Goal: Transaction & Acquisition: Book appointment/travel/reservation

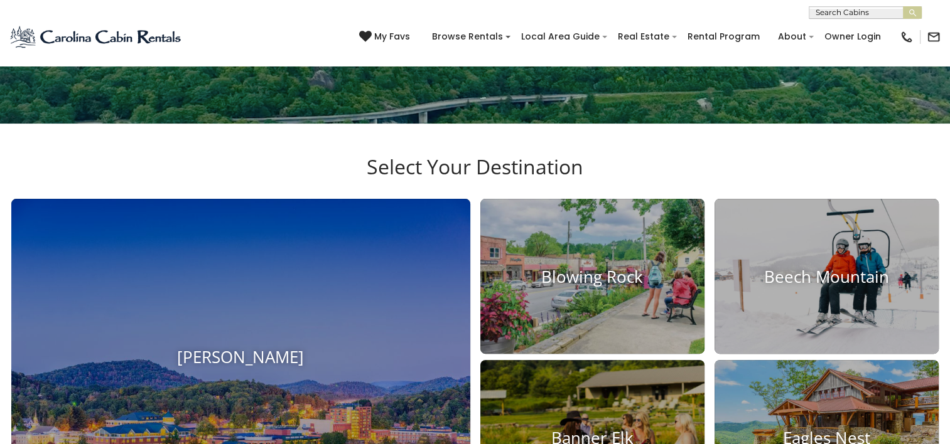
scroll to position [385, 0]
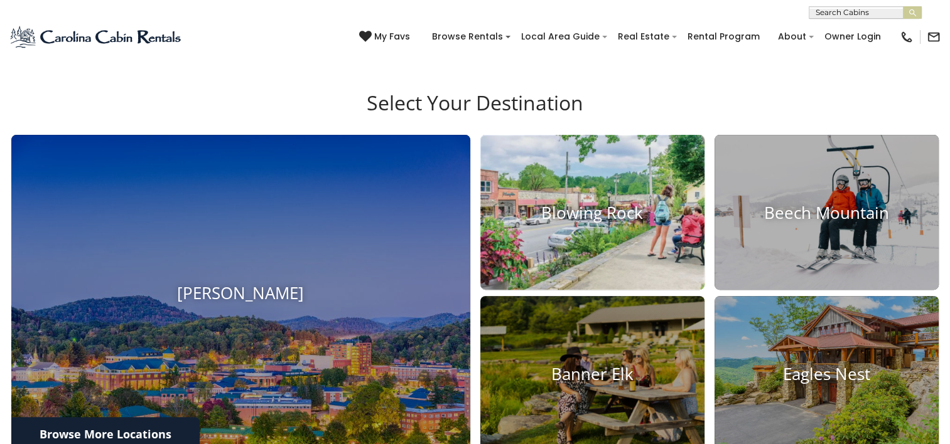
click at [585, 213] on h4 "Blowing Rock" at bounding box center [592, 212] width 224 height 19
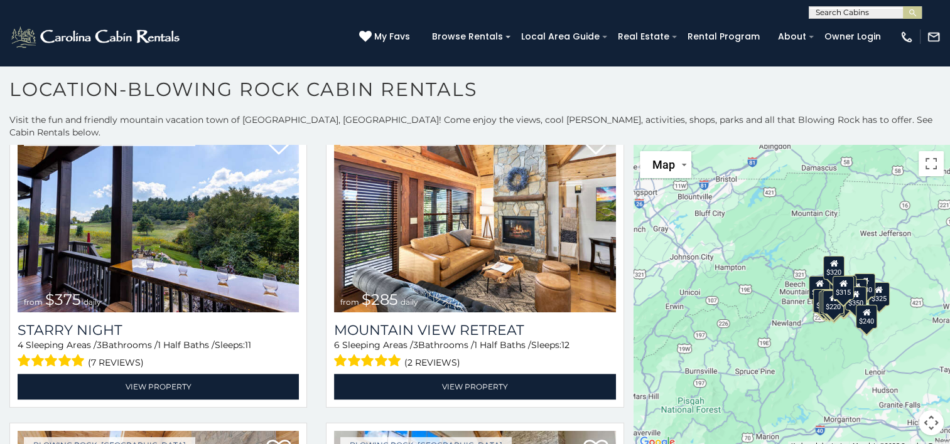
scroll to position [1609, 0]
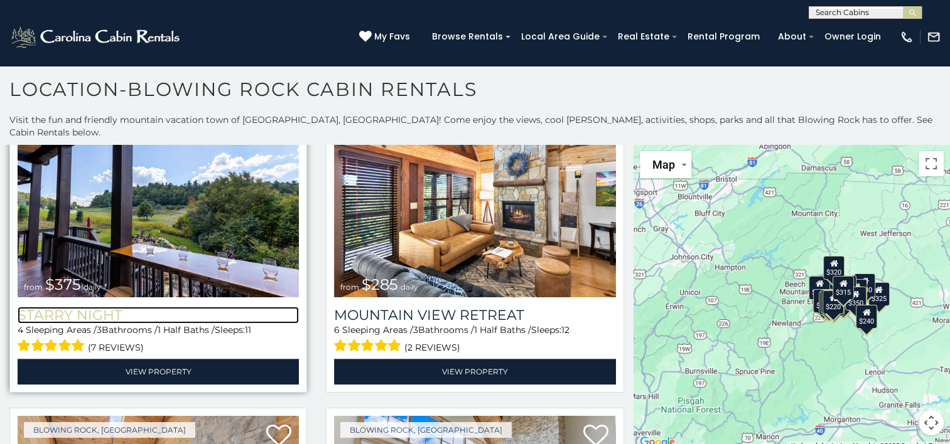
click at [227, 307] on h3 "Starry Night" at bounding box center [158, 315] width 281 height 17
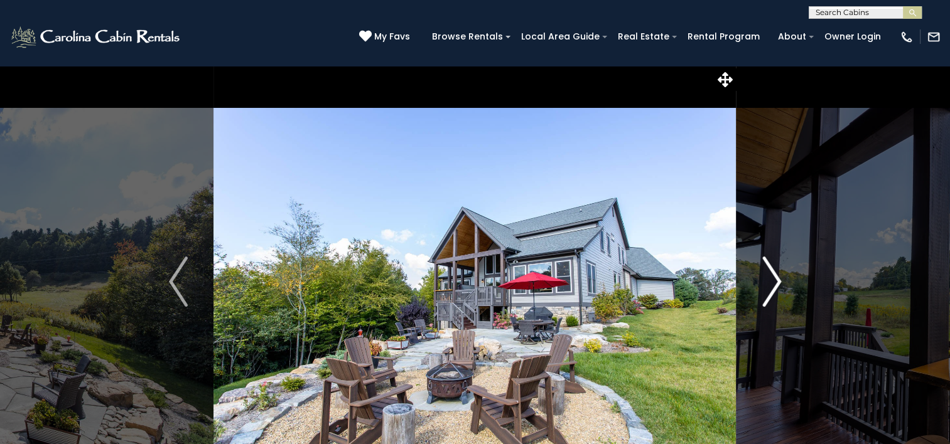
click at [771, 292] on img "Next" at bounding box center [771, 282] width 19 height 50
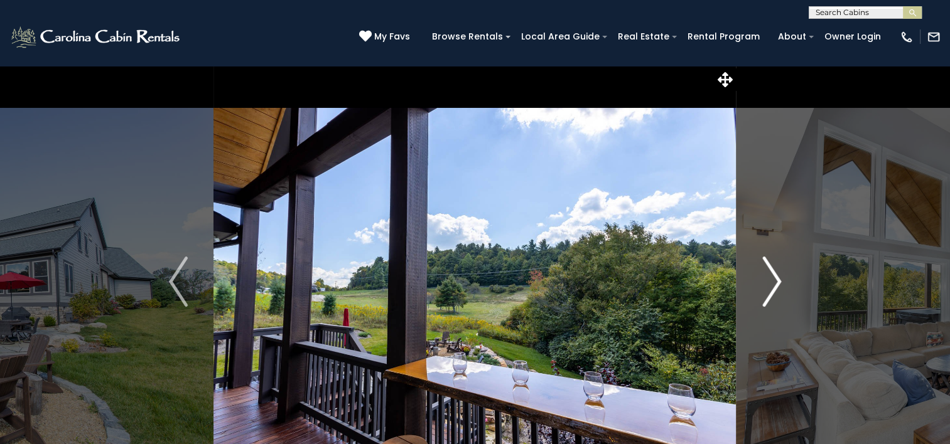
click at [773, 294] on img "Next" at bounding box center [771, 282] width 19 height 50
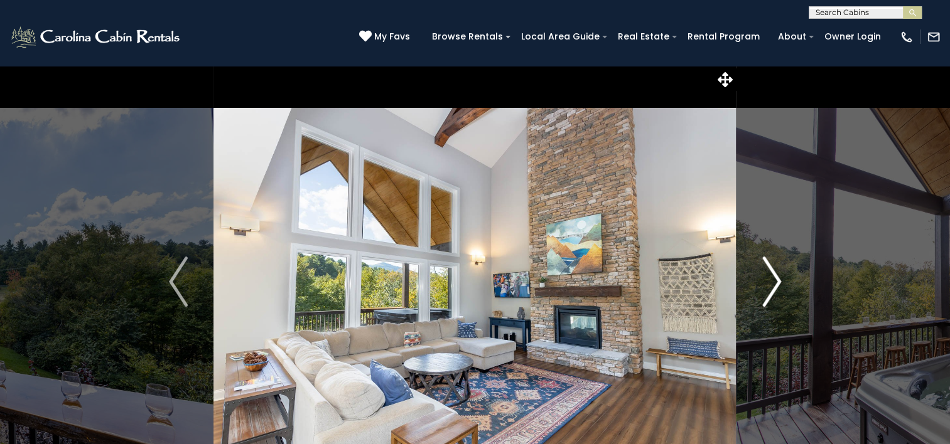
click at [780, 278] on img "Next" at bounding box center [771, 282] width 19 height 50
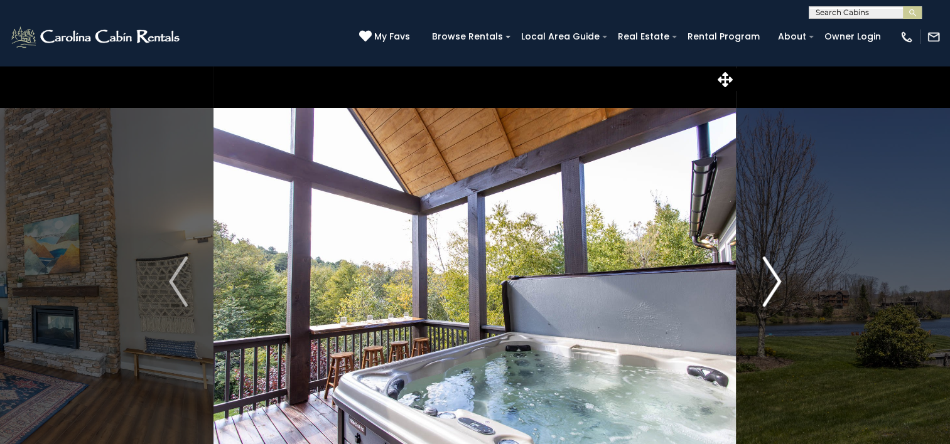
click at [766, 299] on img "Next" at bounding box center [771, 282] width 19 height 50
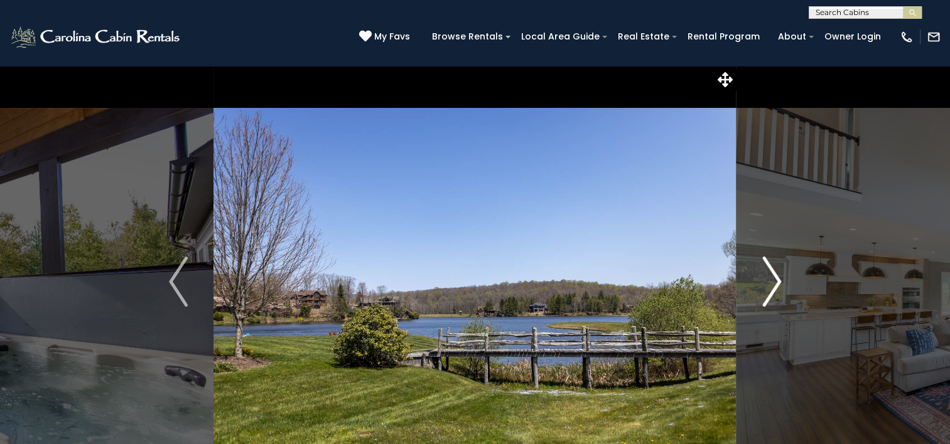
click at [771, 293] on img "Next" at bounding box center [771, 282] width 19 height 50
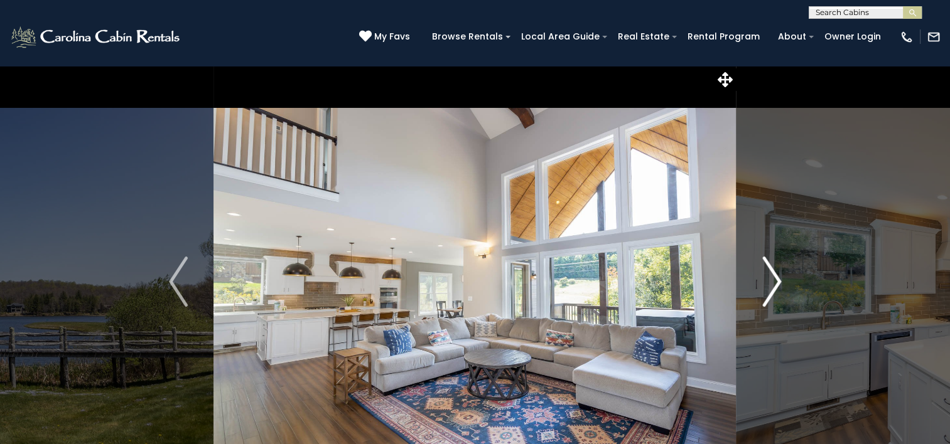
click at [771, 284] on img "Next" at bounding box center [771, 282] width 19 height 50
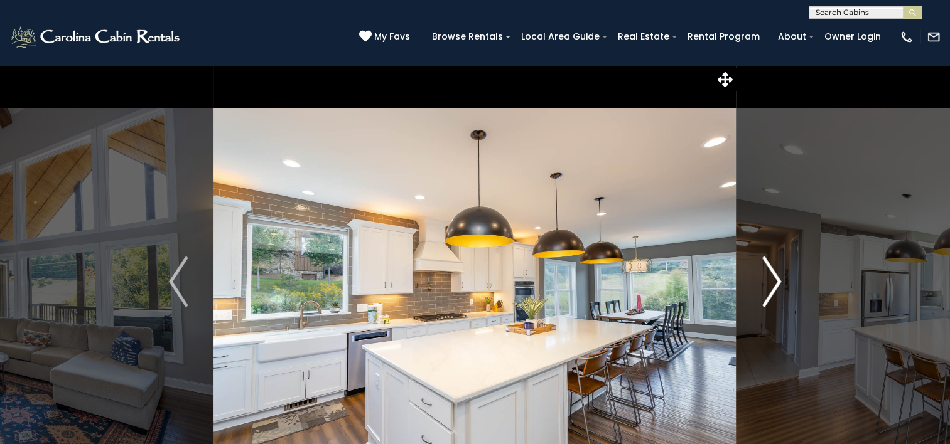
click at [771, 291] on img "Next" at bounding box center [771, 282] width 19 height 50
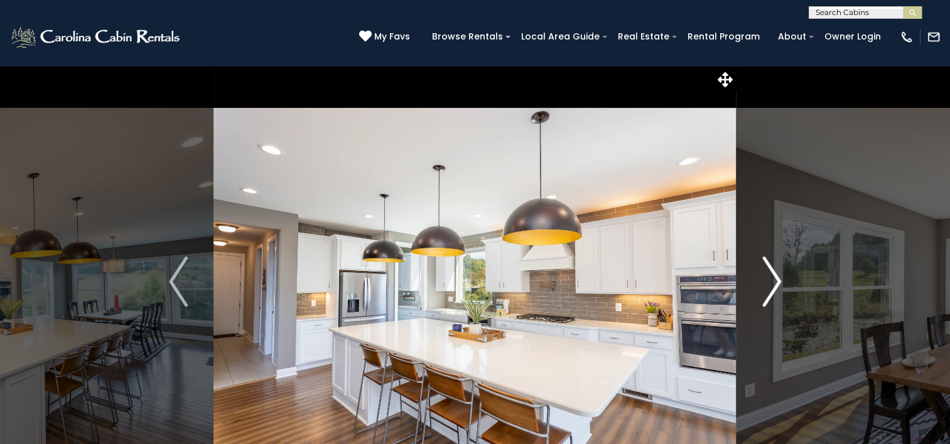
click at [781, 301] on img "Next" at bounding box center [771, 282] width 19 height 50
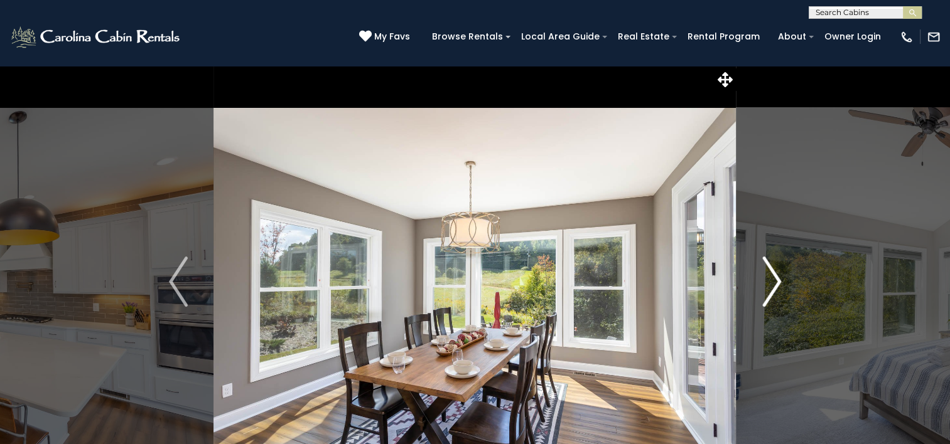
click at [770, 298] on img "Next" at bounding box center [771, 282] width 19 height 50
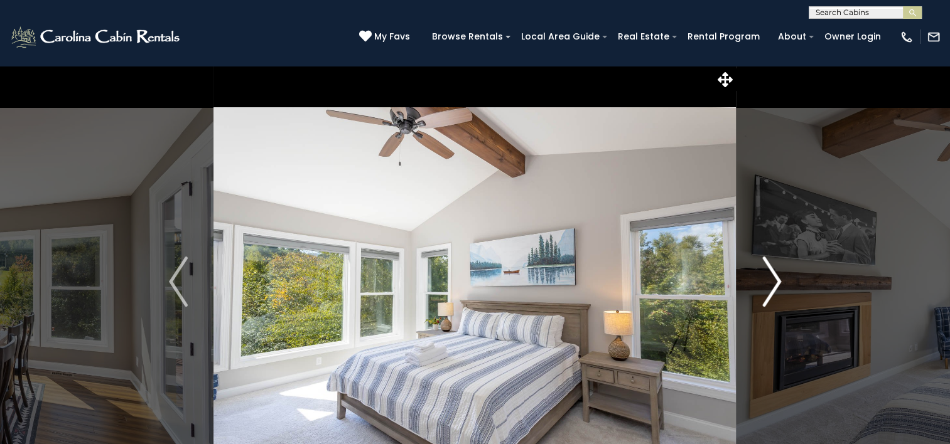
click at [770, 290] on img "Next" at bounding box center [771, 282] width 19 height 50
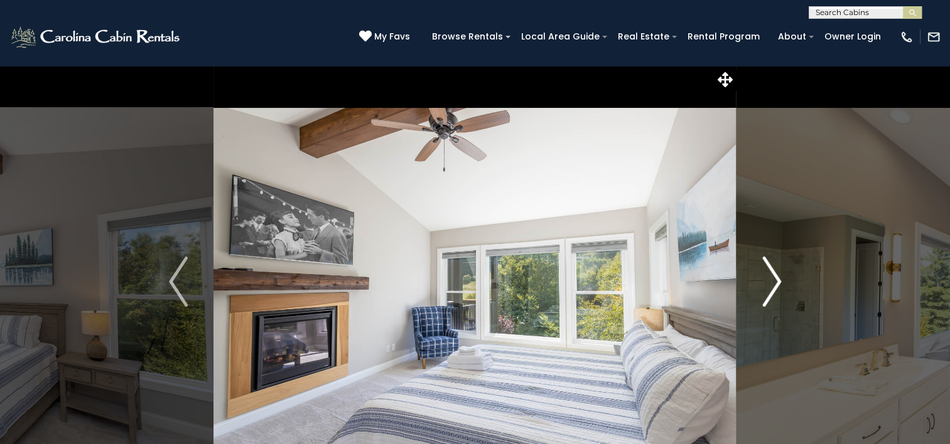
click at [766, 294] on img "Next" at bounding box center [771, 282] width 19 height 50
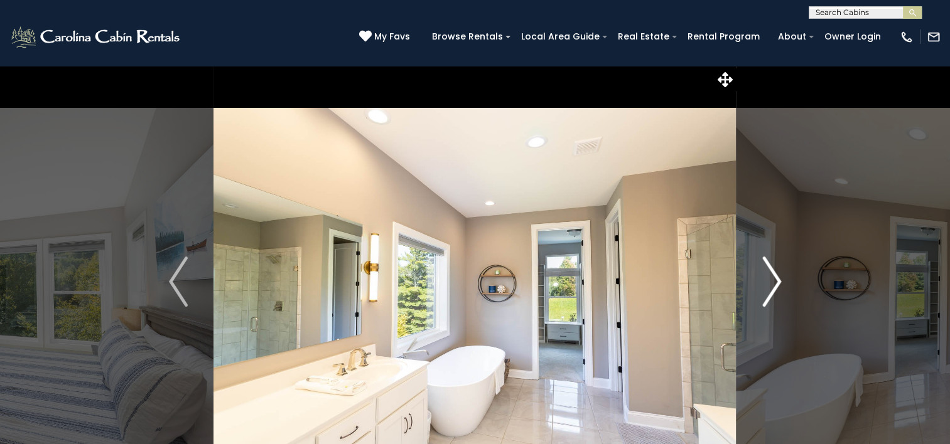
click at [778, 291] on img "Next" at bounding box center [771, 282] width 19 height 50
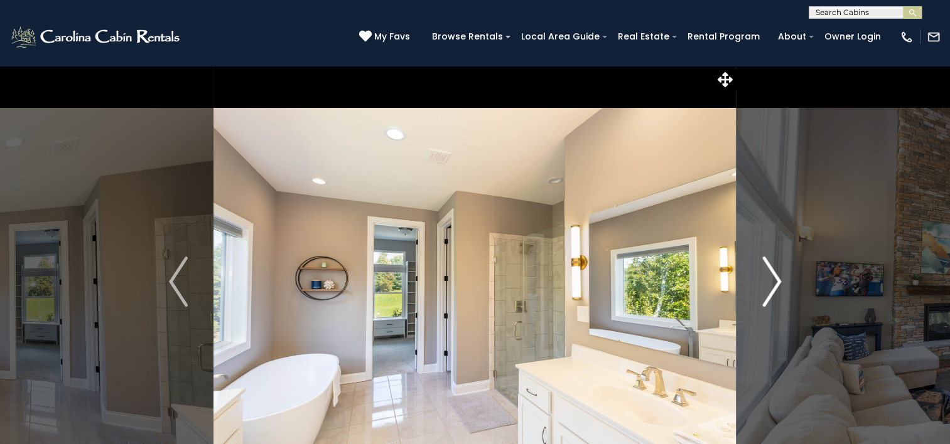
click at [770, 294] on img "Next" at bounding box center [771, 282] width 19 height 50
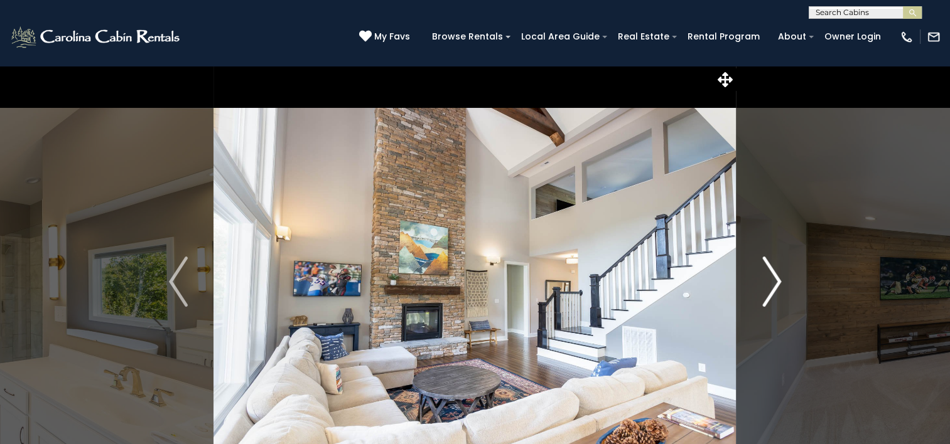
click at [773, 299] on img "Next" at bounding box center [771, 282] width 19 height 50
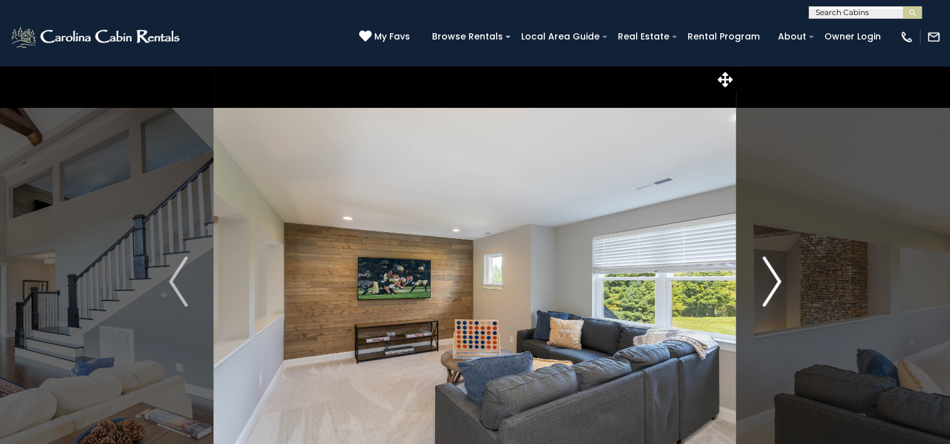
click at [773, 298] on img "Next" at bounding box center [771, 282] width 19 height 50
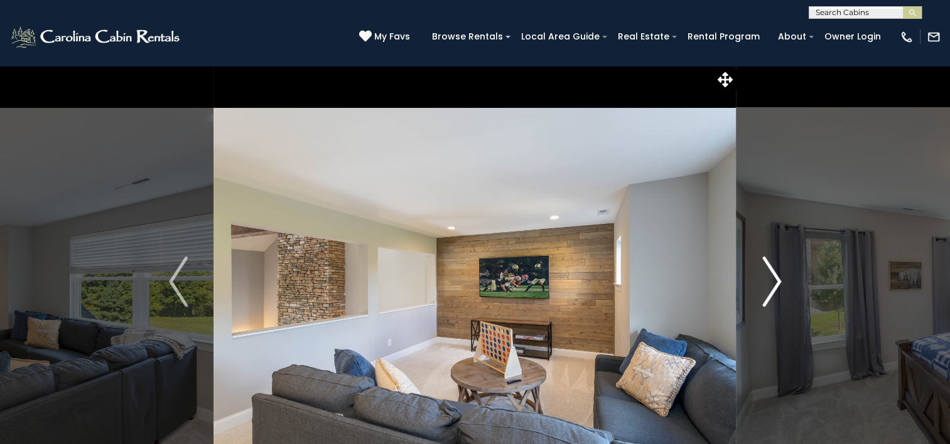
click at [778, 295] on img "Next" at bounding box center [771, 282] width 19 height 50
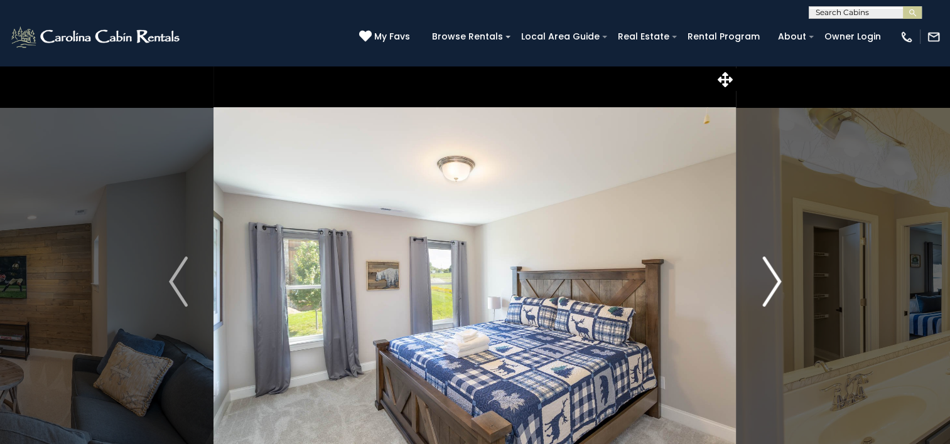
click at [776, 292] on img "Next" at bounding box center [771, 282] width 19 height 50
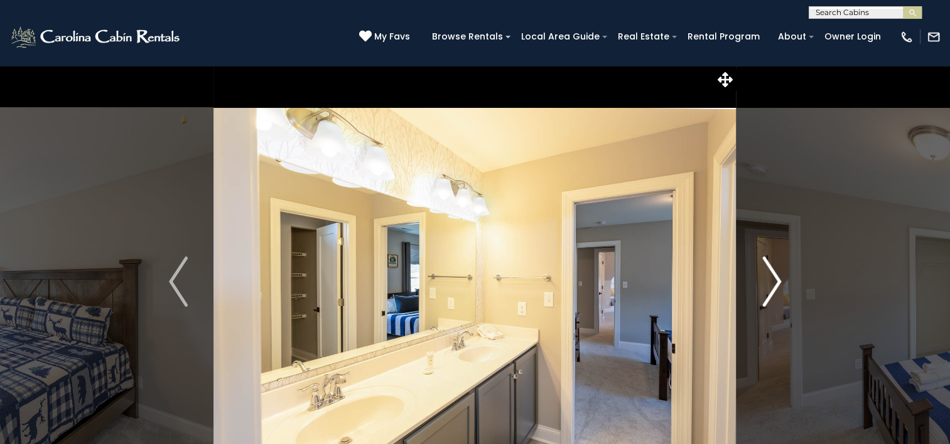
click at [775, 289] on img "Next" at bounding box center [771, 282] width 19 height 50
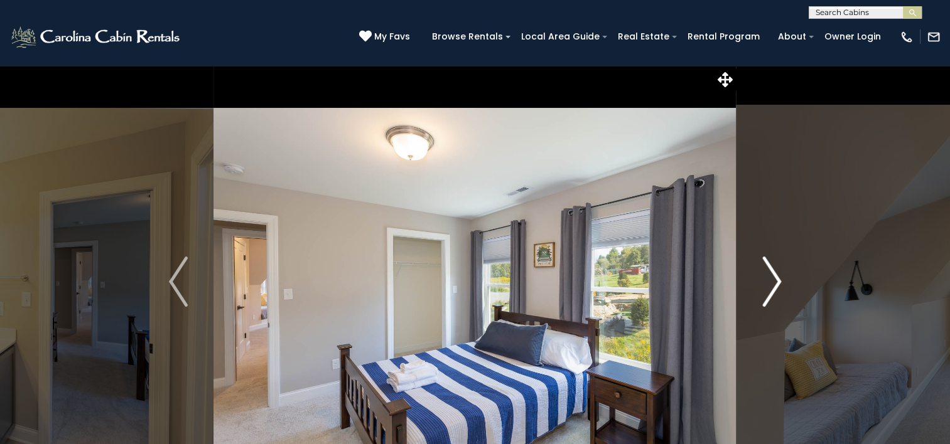
click at [775, 294] on img "Next" at bounding box center [771, 282] width 19 height 50
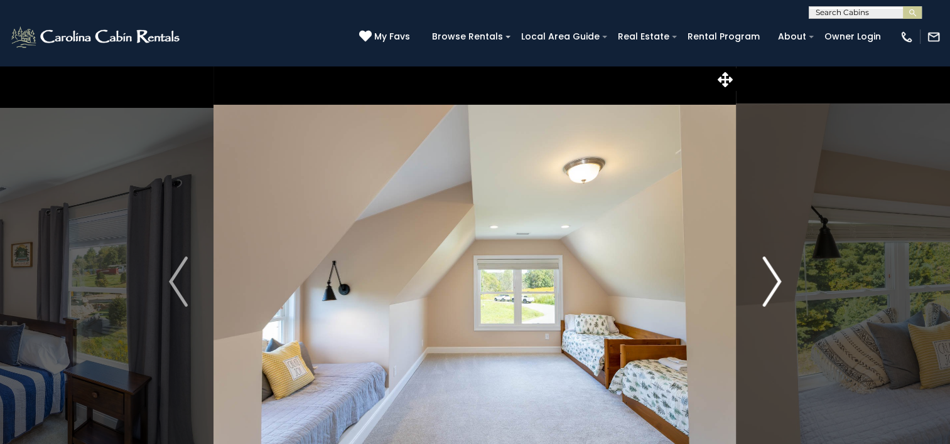
click at [776, 286] on img "Next" at bounding box center [771, 282] width 19 height 50
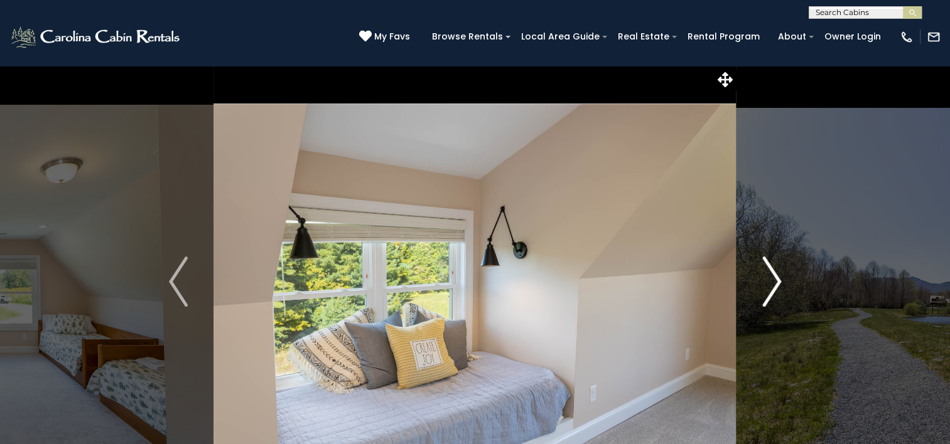
click at [776, 293] on img "Next" at bounding box center [771, 282] width 19 height 50
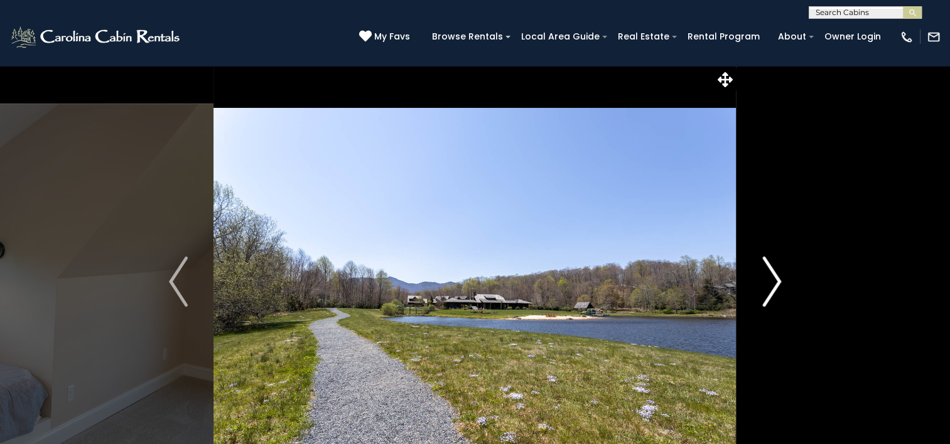
click at [771, 281] on img "Next" at bounding box center [771, 282] width 19 height 50
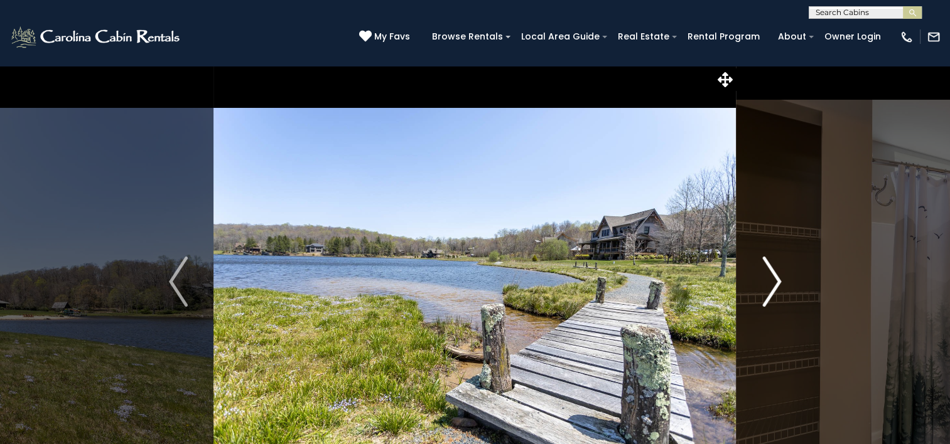
click at [774, 291] on img "Next" at bounding box center [771, 282] width 19 height 50
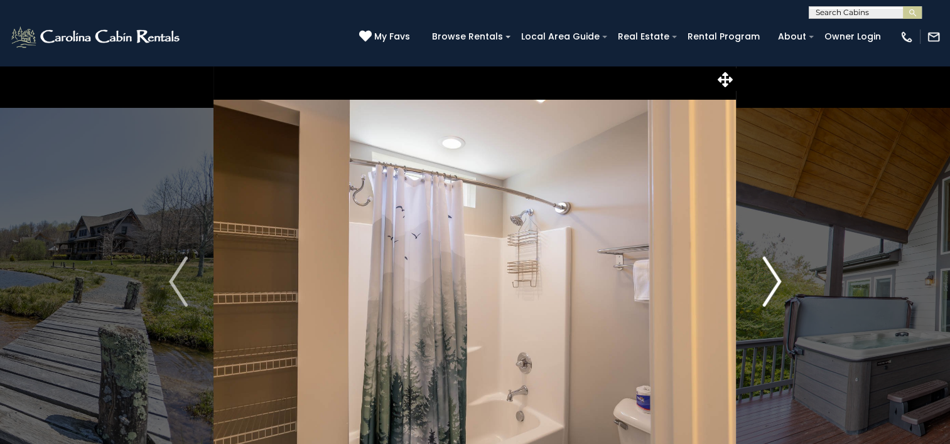
click at [773, 291] on img "Next" at bounding box center [771, 282] width 19 height 50
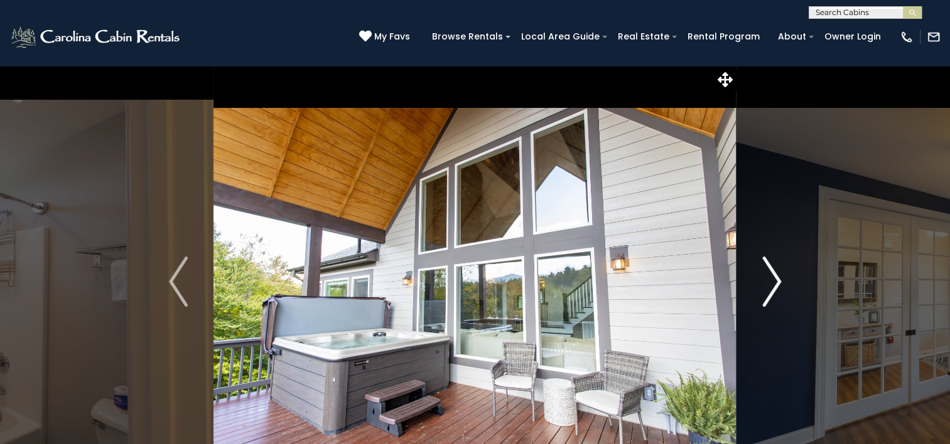
click at [778, 293] on img "Next" at bounding box center [771, 282] width 19 height 50
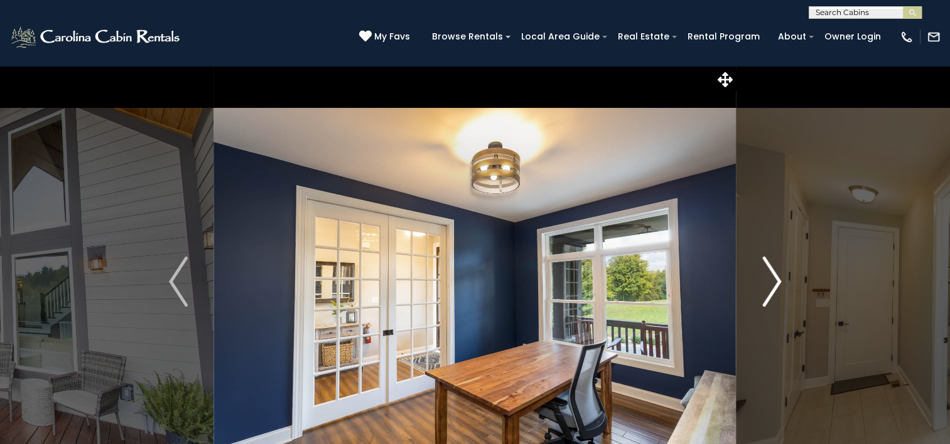
click at [781, 296] on img "Next" at bounding box center [771, 282] width 19 height 50
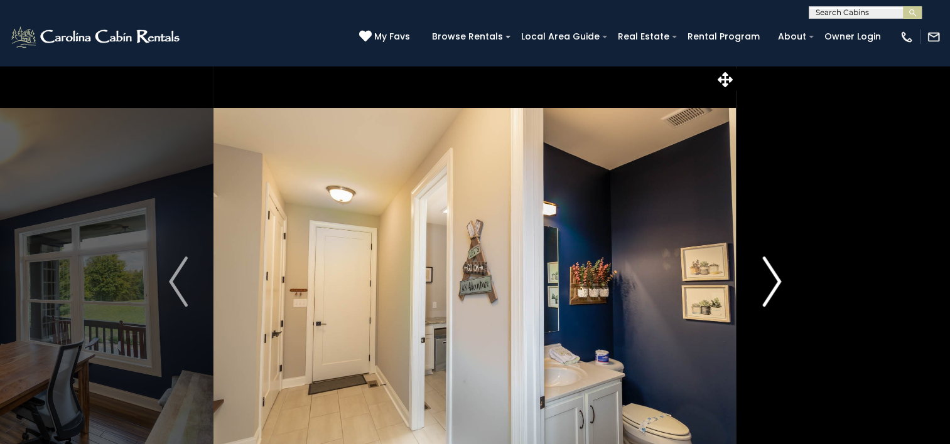
click at [777, 300] on img "Next" at bounding box center [771, 282] width 19 height 50
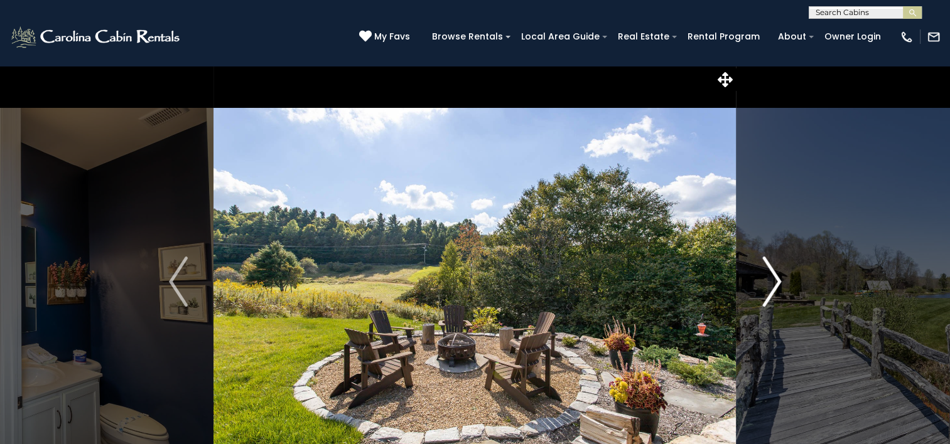
click at [783, 294] on button "Next" at bounding box center [771, 281] width 70 height 433
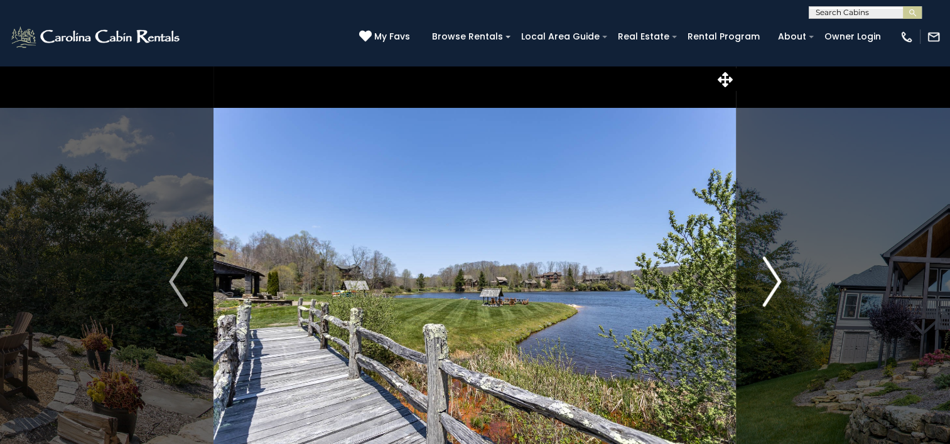
click at [781, 293] on img "Next" at bounding box center [771, 282] width 19 height 50
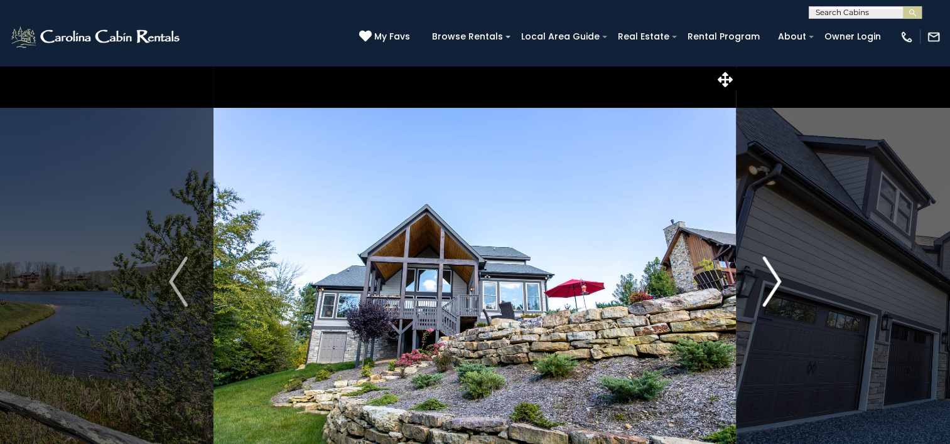
click at [776, 296] on img "Next" at bounding box center [771, 282] width 19 height 50
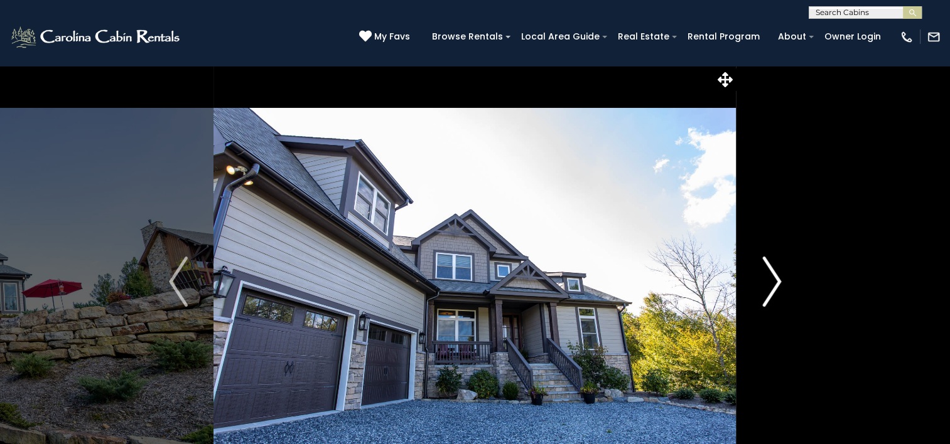
click at [775, 294] on img "Next" at bounding box center [771, 282] width 19 height 50
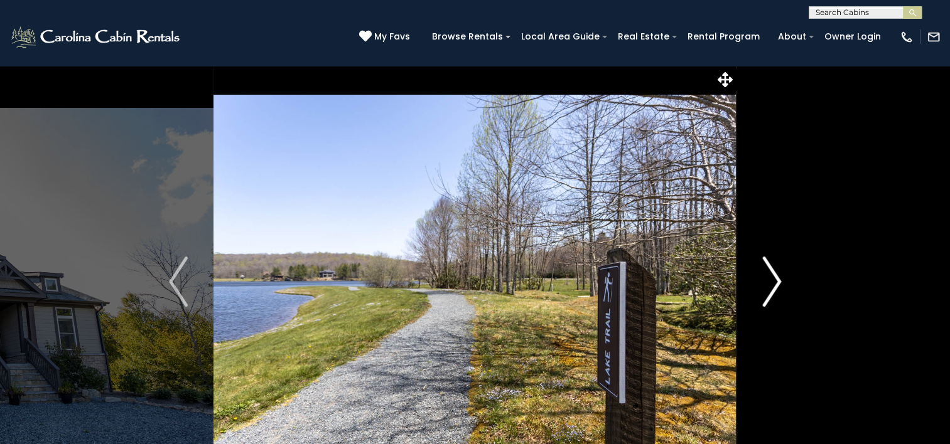
click at [773, 290] on img "Next" at bounding box center [771, 282] width 19 height 50
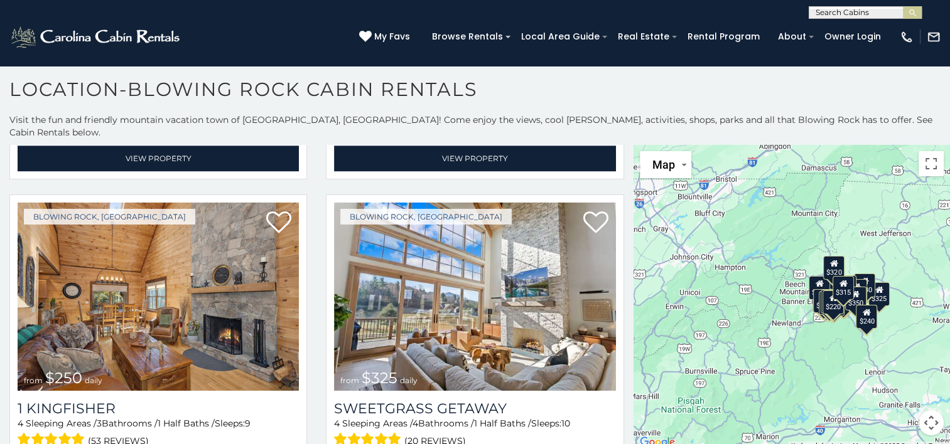
scroll to position [1828, 0]
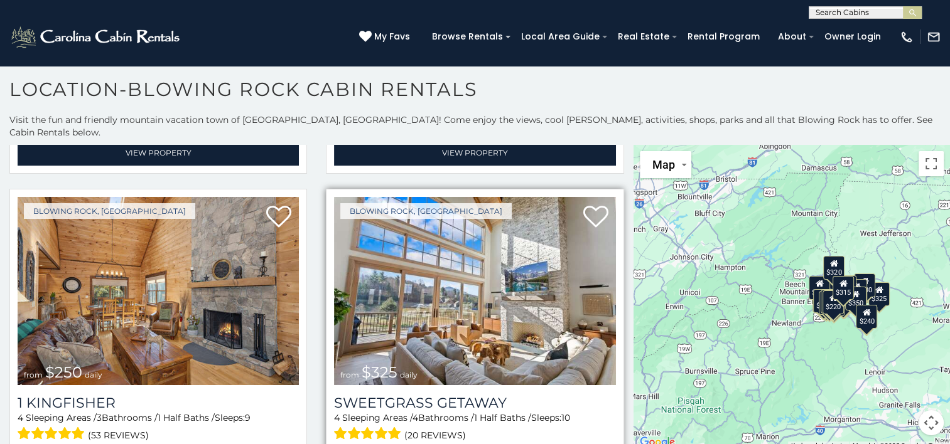
click at [480, 327] on img at bounding box center [474, 291] width 281 height 188
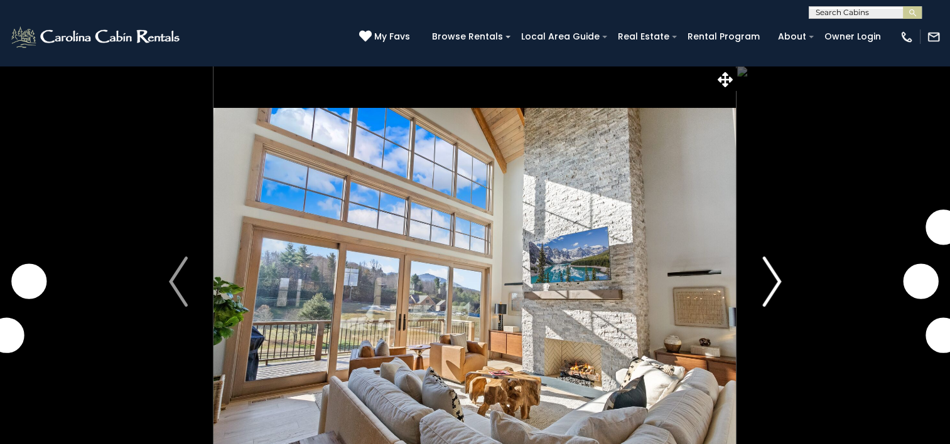
click at [781, 299] on img "Next" at bounding box center [771, 282] width 19 height 50
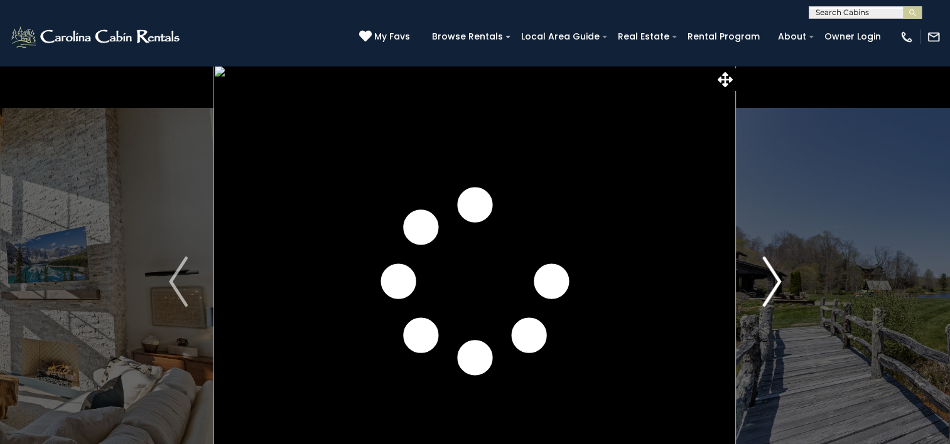
click at [775, 281] on img "Next" at bounding box center [771, 282] width 19 height 50
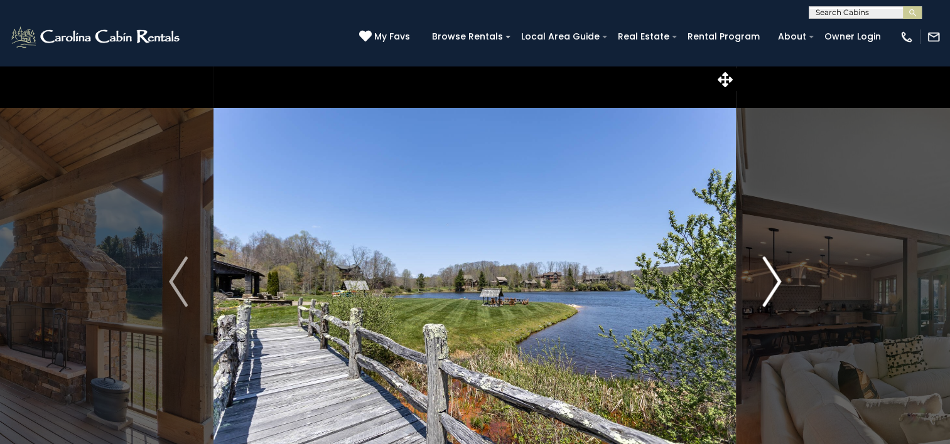
click at [767, 293] on img "Next" at bounding box center [771, 282] width 19 height 50
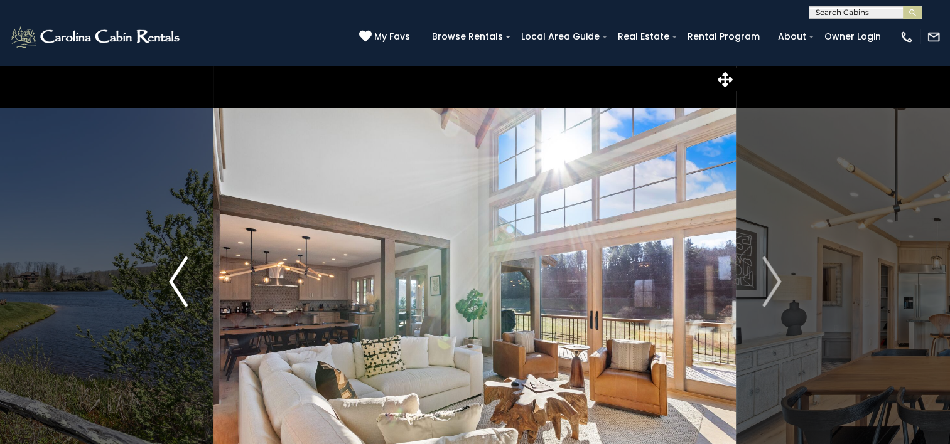
click at [188, 303] on img "Previous" at bounding box center [178, 282] width 19 height 50
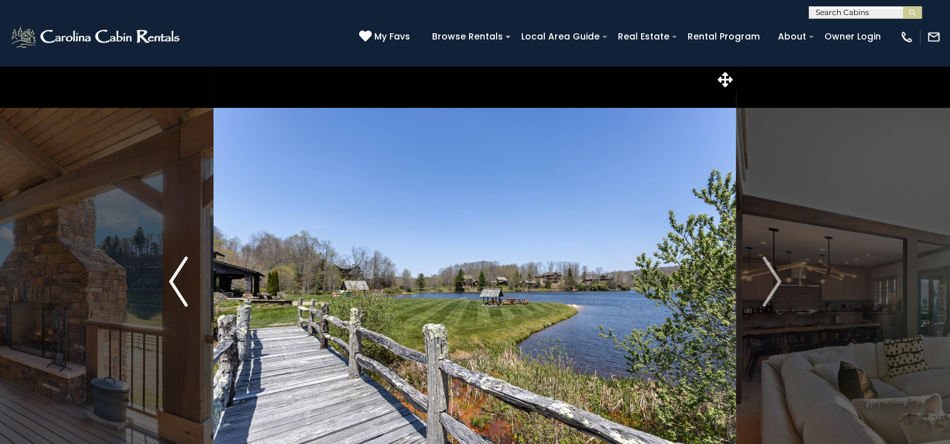
click at [183, 291] on img "Previous" at bounding box center [178, 282] width 19 height 50
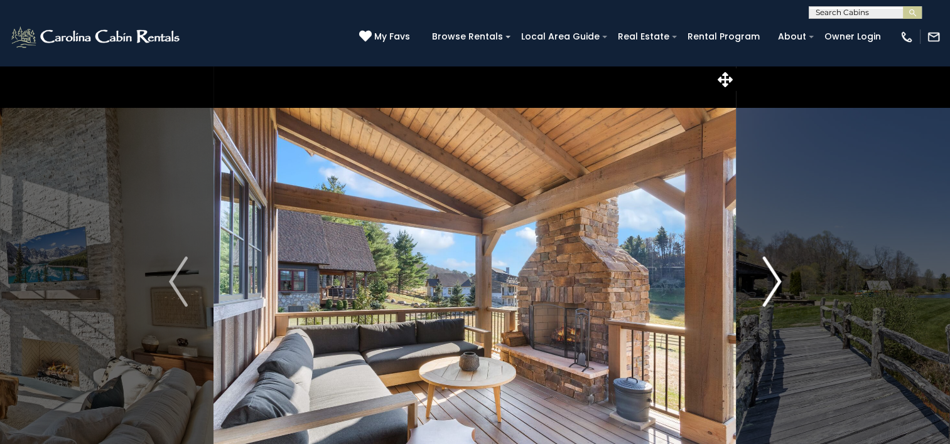
click at [775, 289] on img "Next" at bounding box center [771, 282] width 19 height 50
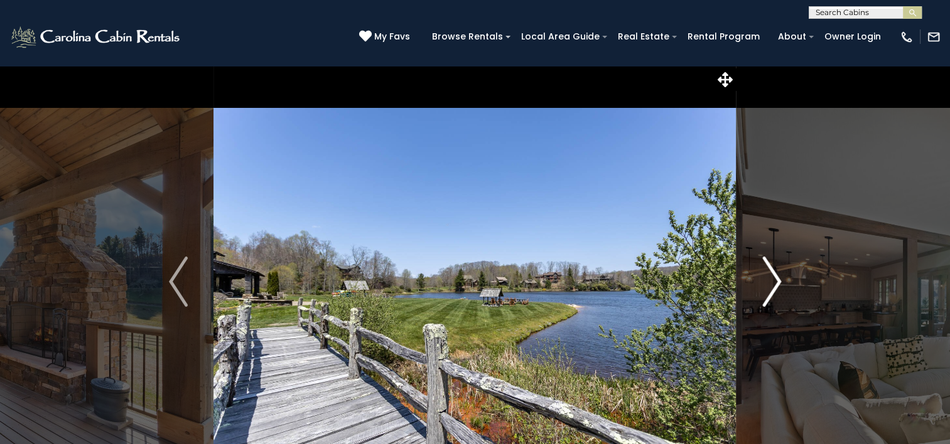
click at [776, 287] on img "Next" at bounding box center [771, 282] width 19 height 50
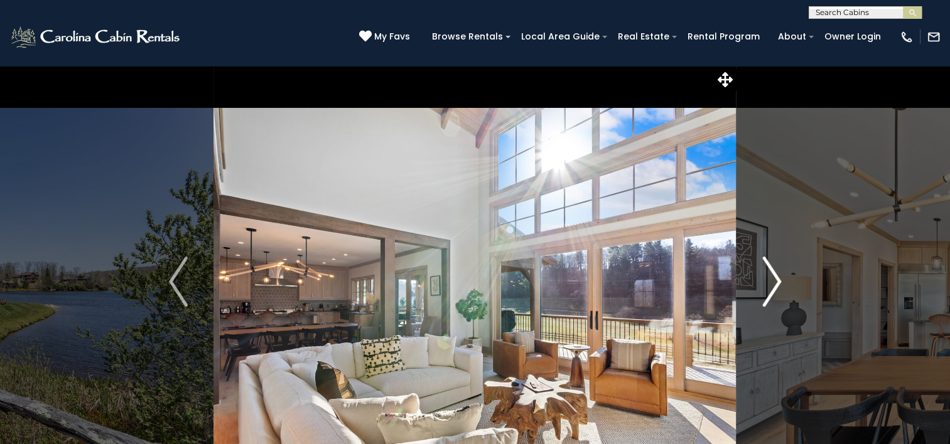
click at [775, 290] on img "Next" at bounding box center [771, 282] width 19 height 50
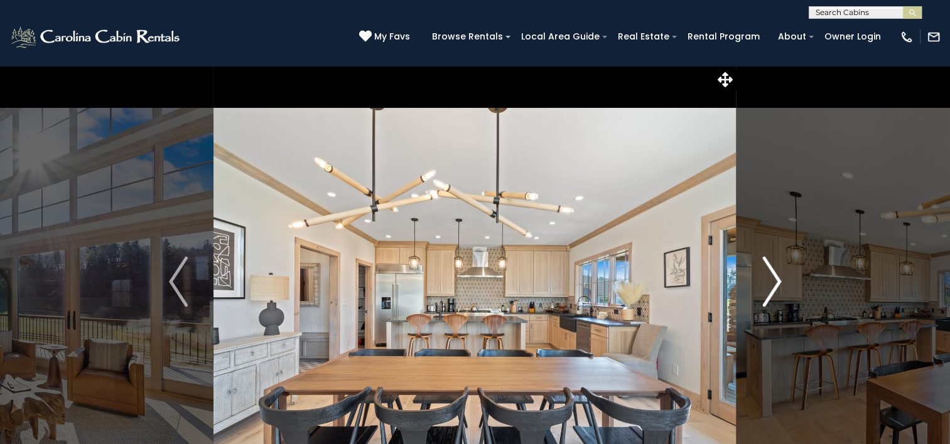
click at [773, 289] on img "Next" at bounding box center [771, 282] width 19 height 50
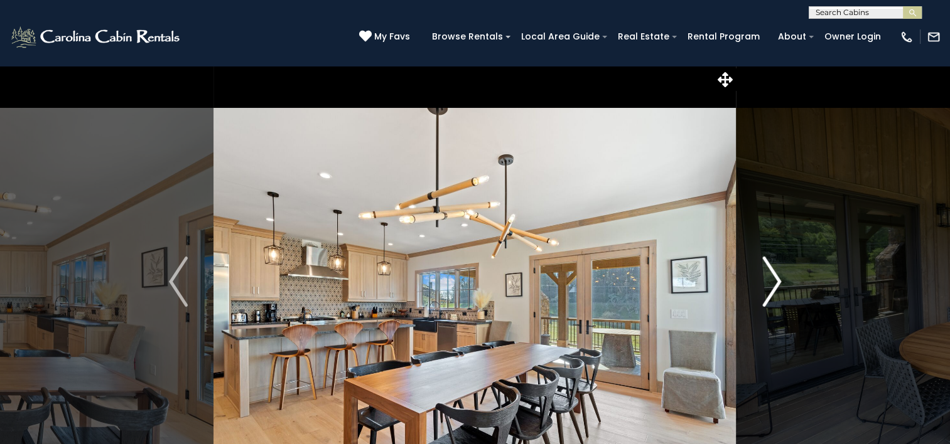
click at [776, 293] on img "Next" at bounding box center [771, 282] width 19 height 50
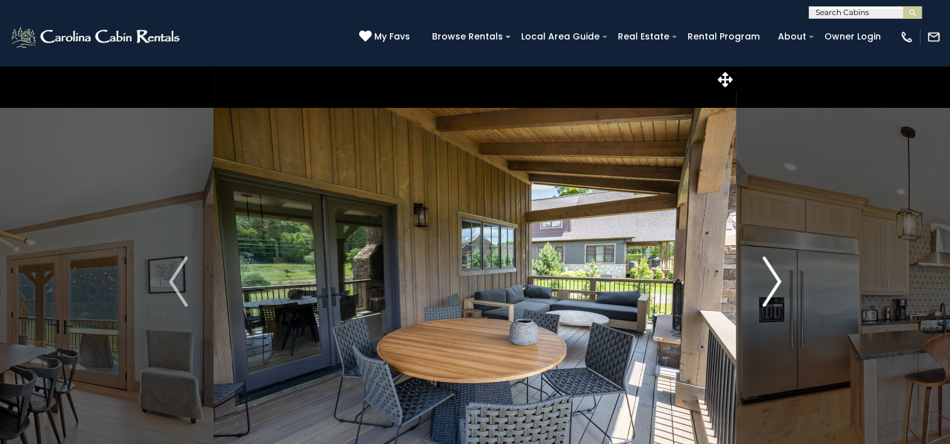
click at [772, 289] on img "Next" at bounding box center [771, 282] width 19 height 50
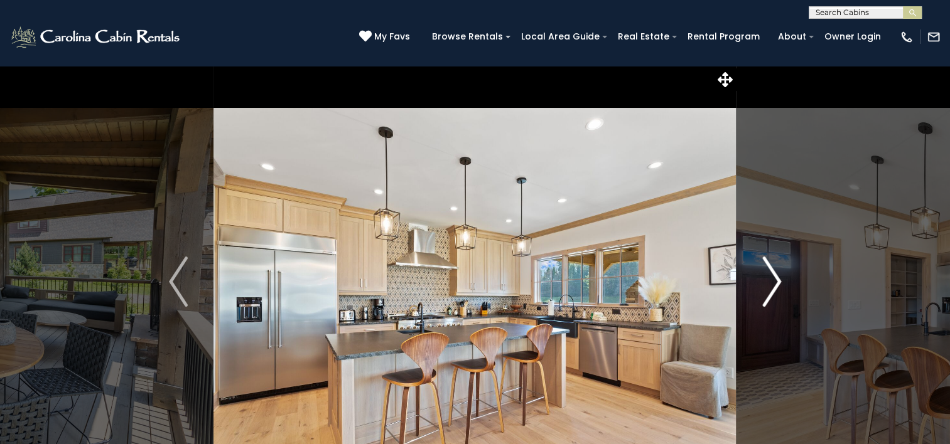
click at [768, 281] on img "Next" at bounding box center [771, 282] width 19 height 50
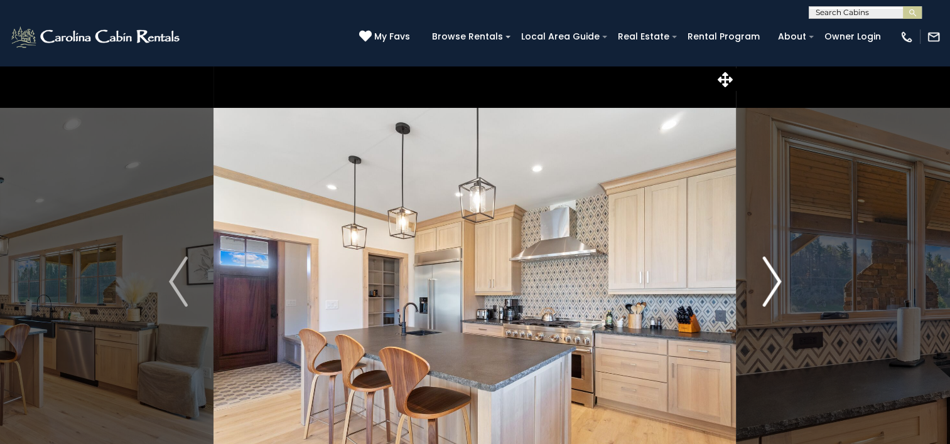
click at [773, 289] on img "Next" at bounding box center [771, 282] width 19 height 50
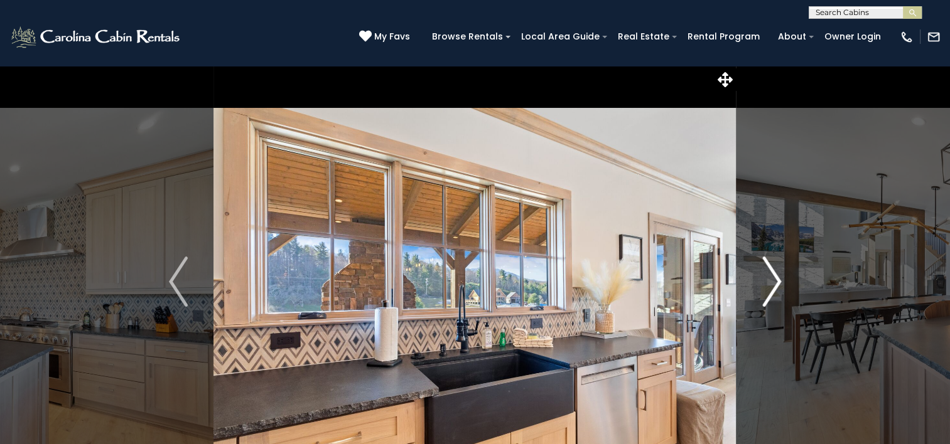
click at [765, 287] on img "Next" at bounding box center [771, 282] width 19 height 50
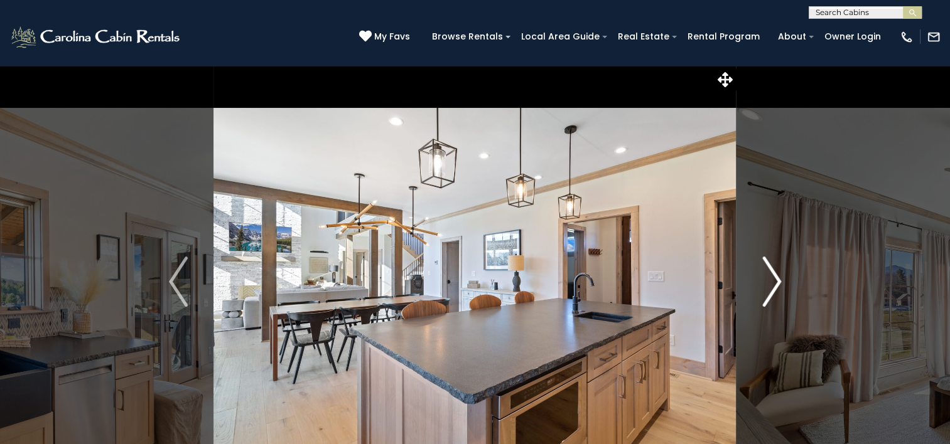
click at [775, 286] on img "Next" at bounding box center [771, 282] width 19 height 50
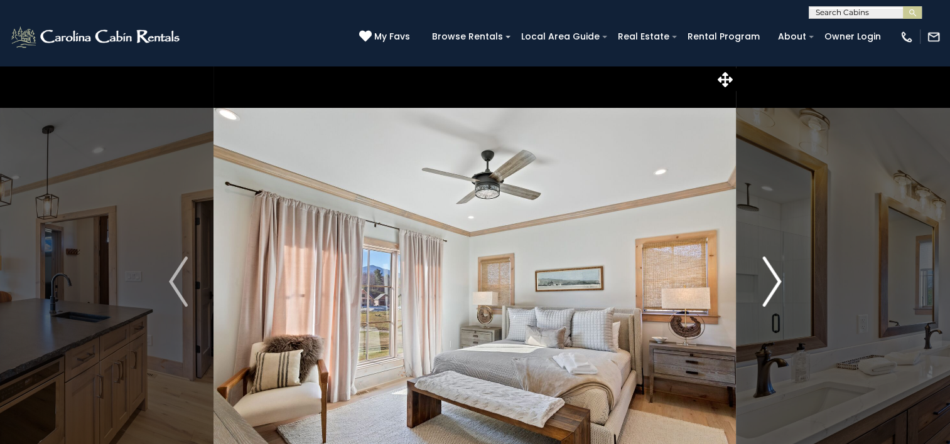
click at [771, 290] on img "Next" at bounding box center [771, 282] width 19 height 50
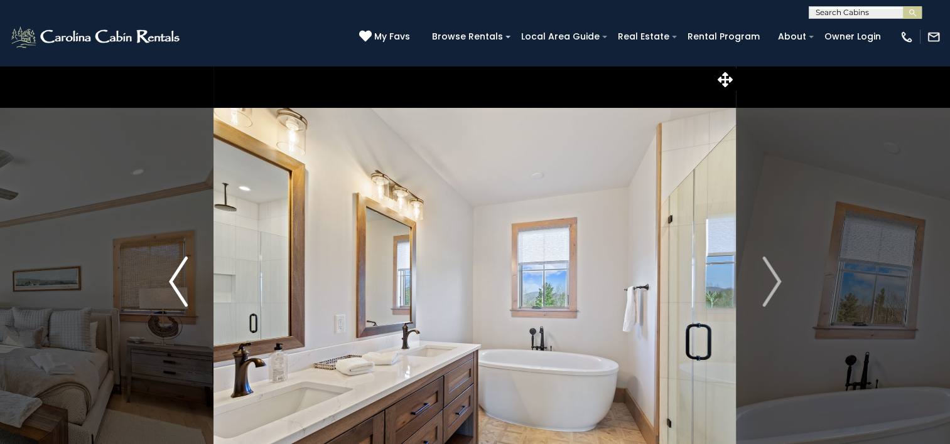
click at [176, 298] on img "Previous" at bounding box center [178, 282] width 19 height 50
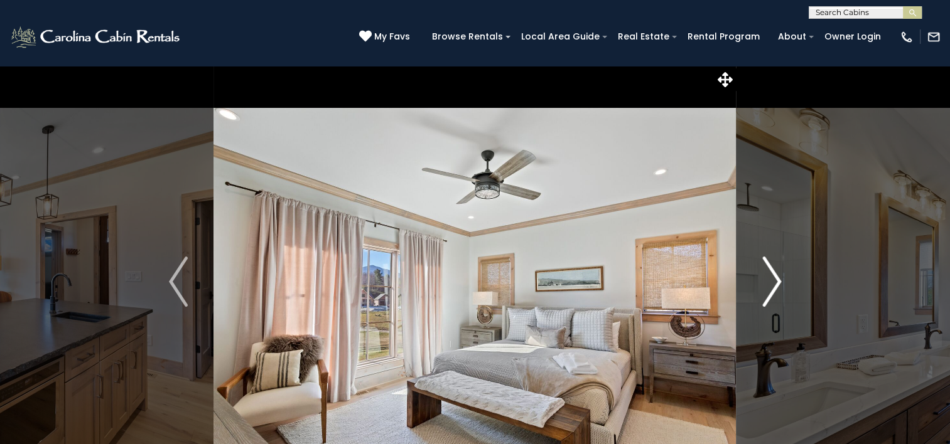
click at [770, 301] on img "Next" at bounding box center [771, 282] width 19 height 50
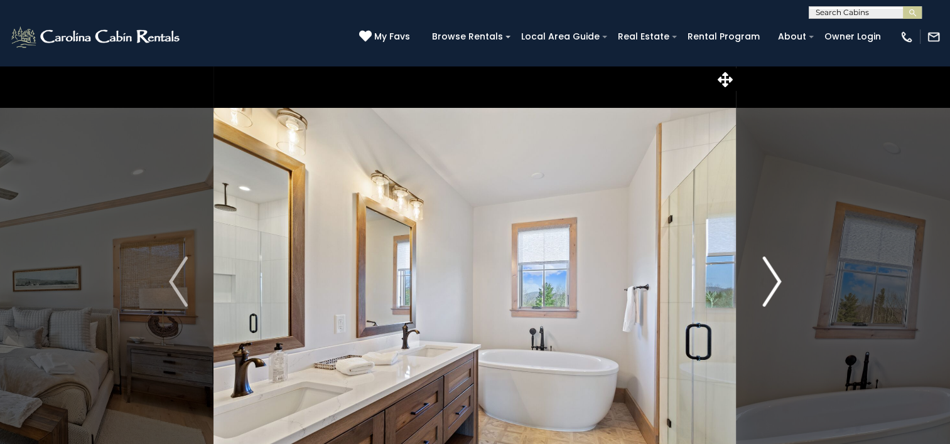
click at [778, 301] on img "Next" at bounding box center [771, 282] width 19 height 50
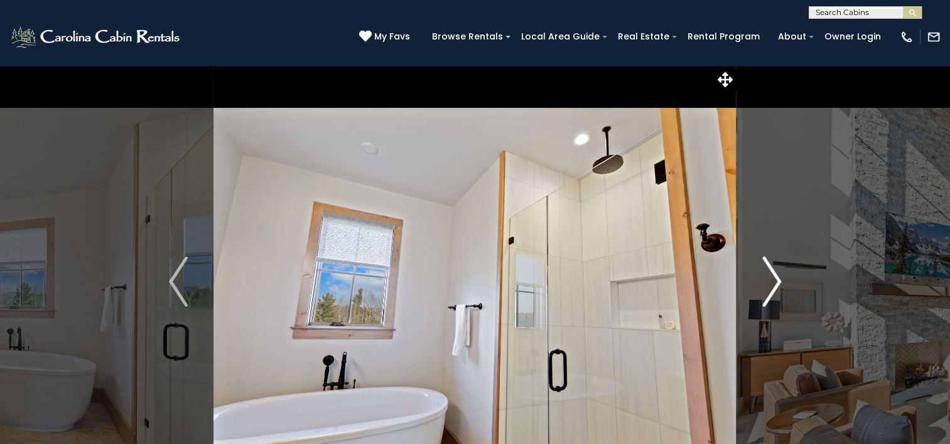
click at [775, 293] on img "Next" at bounding box center [771, 282] width 19 height 50
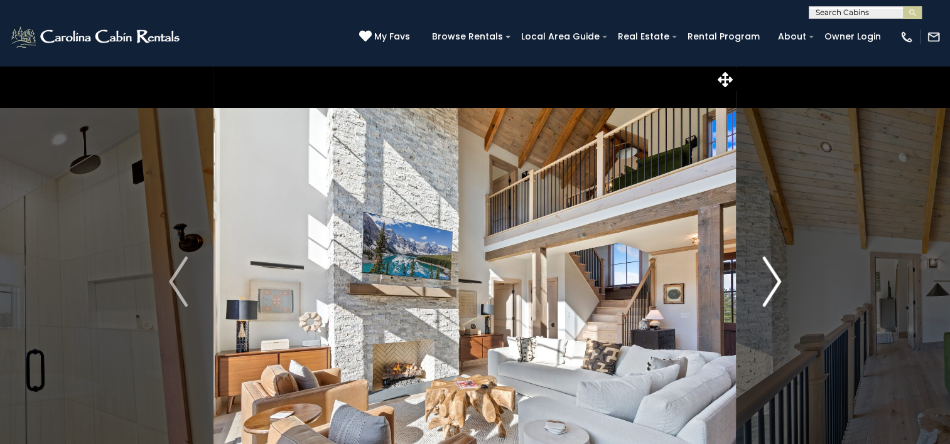
click at [766, 301] on img "Next" at bounding box center [771, 282] width 19 height 50
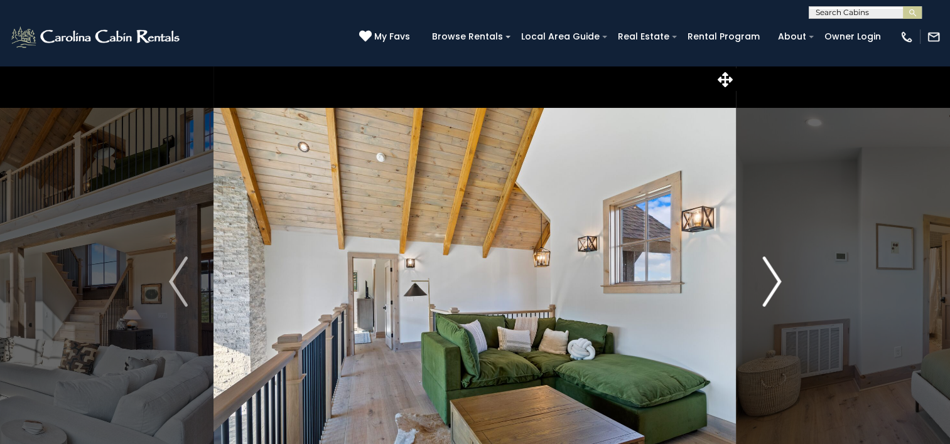
click at [776, 293] on img "Next" at bounding box center [771, 282] width 19 height 50
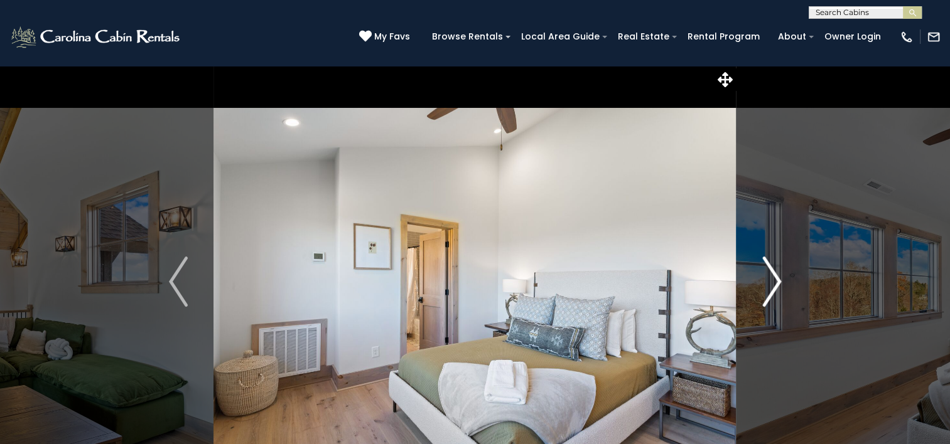
click at [776, 292] on img "Next" at bounding box center [771, 282] width 19 height 50
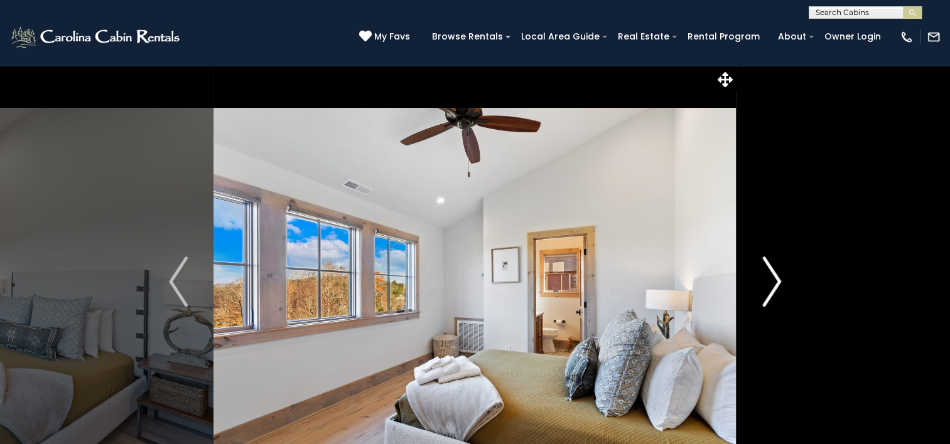
click at [776, 293] on img "Next" at bounding box center [771, 282] width 19 height 50
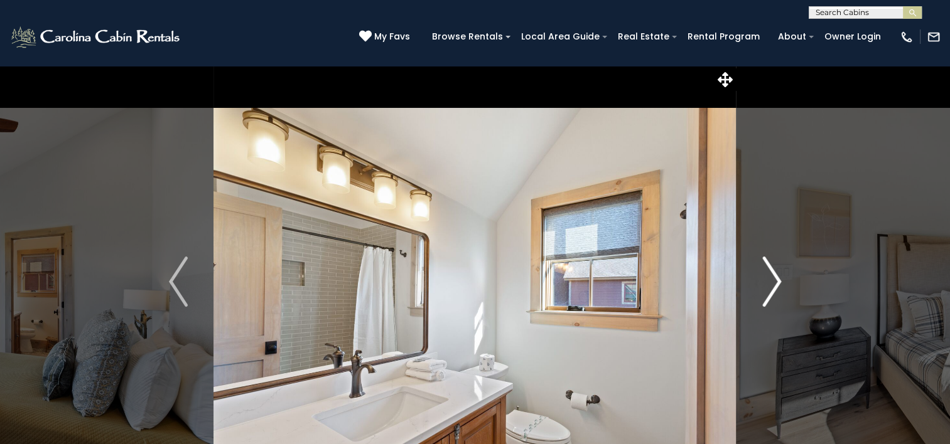
click at [776, 293] on img "Next" at bounding box center [771, 282] width 19 height 50
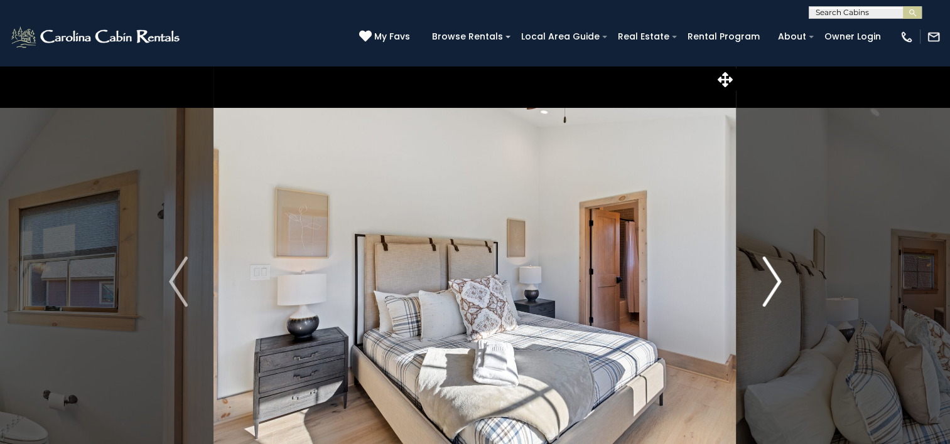
click at [775, 296] on img "Next" at bounding box center [771, 282] width 19 height 50
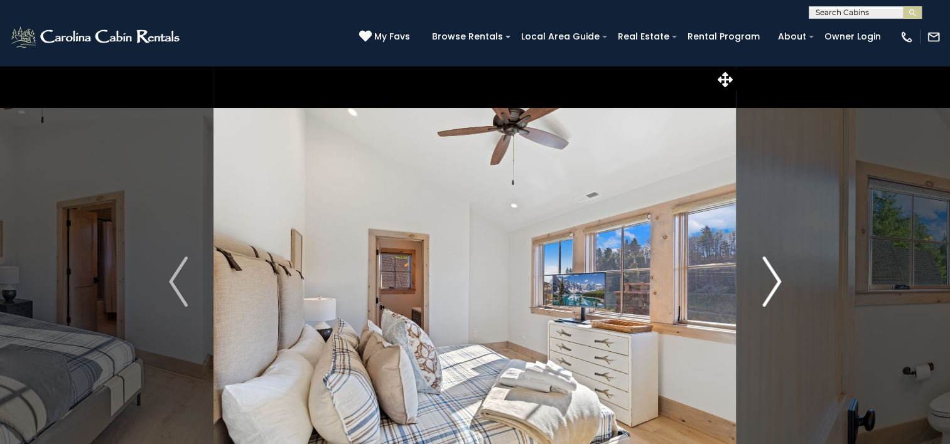
click at [774, 286] on img "Next" at bounding box center [771, 282] width 19 height 50
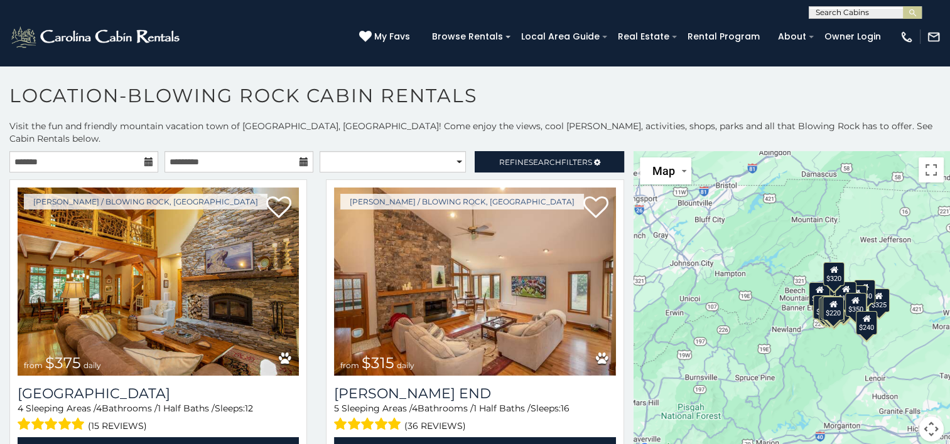
scroll to position [6, 0]
